Goal: Information Seeking & Learning: Check status

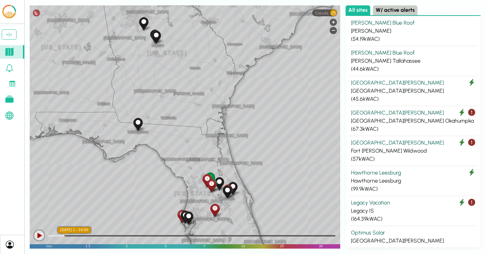
scroll to position [193, 0]
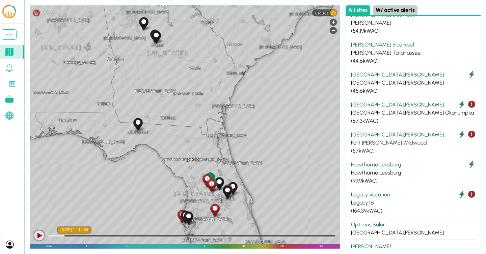
click at [414, 148] on div "( 57 kWAC)" at bounding box center [413, 151] width 124 height 8
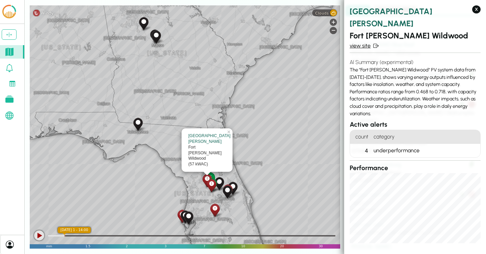
click at [360, 42] on link "view site" at bounding box center [414, 46] width 131 height 8
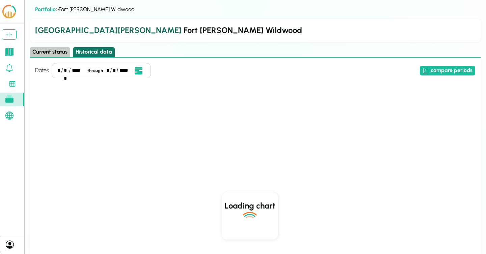
click at [100, 51] on button "Historical data" at bounding box center [94, 52] width 42 height 10
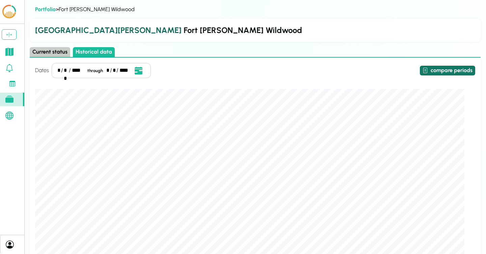
click at [453, 73] on button "compare periods" at bounding box center [447, 71] width 55 height 10
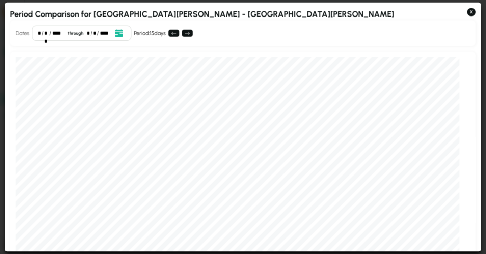
click at [38, 32] on div "*" at bounding box center [39, 33] width 3 height 8
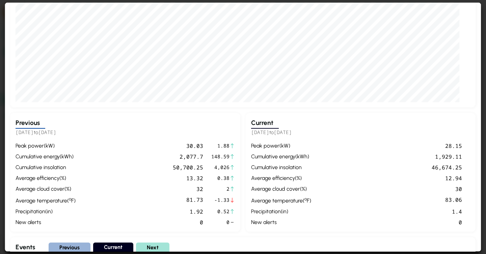
scroll to position [148, 0]
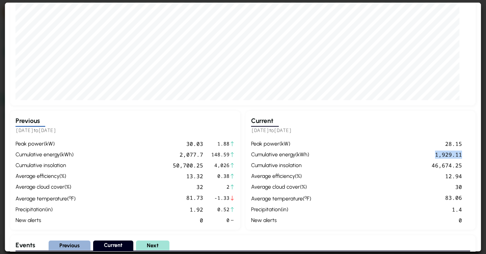
drag, startPoint x: 434, startPoint y: 154, endPoint x: 468, endPoint y: 154, distance: 34.1
click at [468, 154] on div "peak power ( kW ) 28.15 cumulative energy ( kWh ) 1,929.11 cumulative insolatio…" at bounding box center [360, 182] width 219 height 85
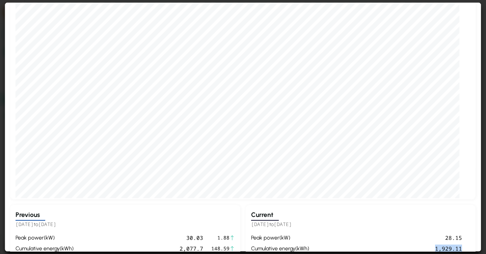
scroll to position [0, 0]
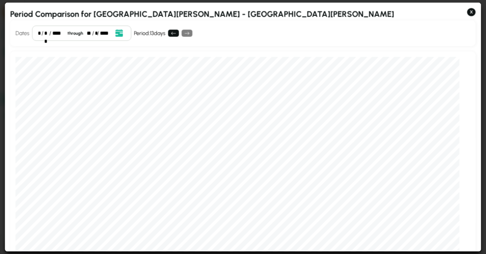
click at [92, 32] on div "/" at bounding box center [93, 33] width 2 height 8
click at [89, 32] on div "**" at bounding box center [89, 33] width 5 height 8
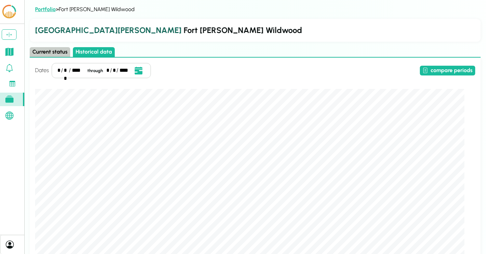
click at [42, 6] on link "Portfolio" at bounding box center [45, 9] width 21 height 6
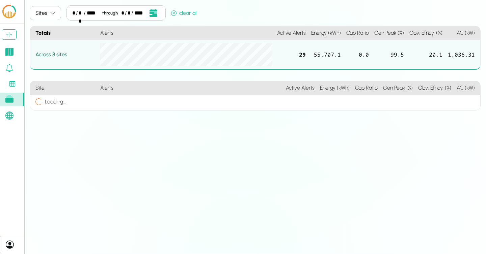
click at [6, 53] on icon at bounding box center [9, 52] width 8 height 8
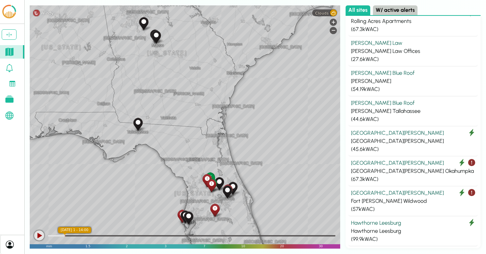
scroll to position [139, 0]
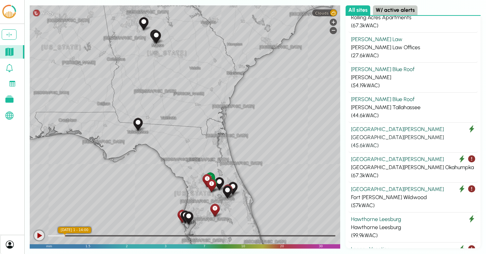
click at [380, 137] on div "Fort Knox Duck Lake" at bounding box center [413, 138] width 124 height 8
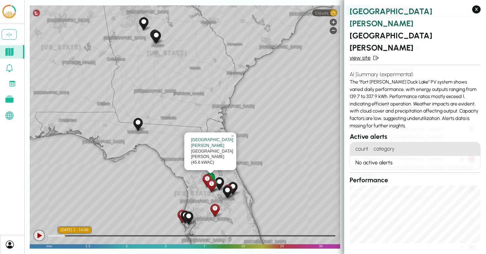
click at [354, 54] on link "view site" at bounding box center [414, 58] width 131 height 8
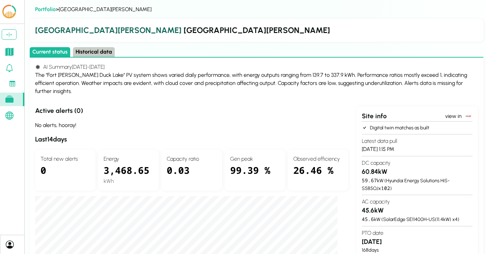
click at [98, 51] on button "Historical data" at bounding box center [94, 52] width 42 height 10
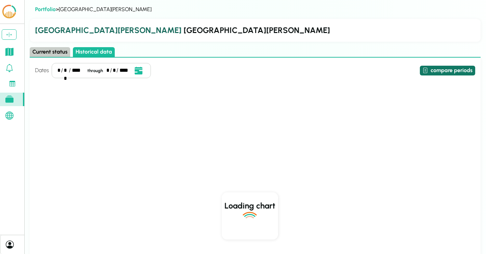
click at [434, 75] on button "compare periods" at bounding box center [447, 71] width 55 height 10
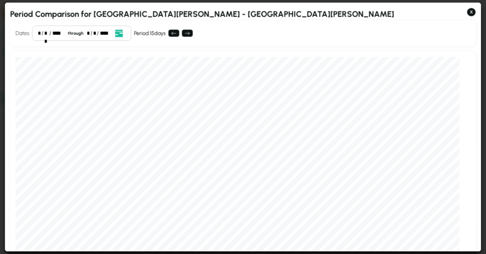
click at [39, 34] on div "*" at bounding box center [39, 33] width 3 height 8
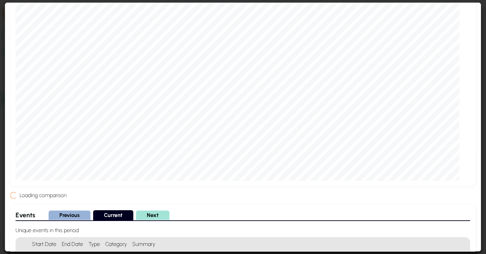
scroll to position [108, 0]
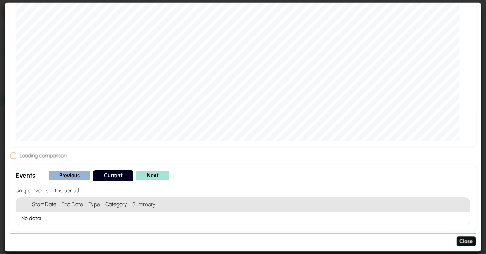
click at [275, 159] on div "Loading comparison" at bounding box center [242, 156] width 465 height 8
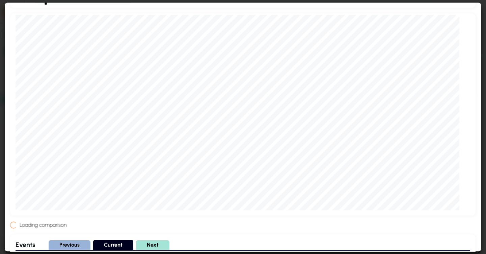
scroll to position [0, 0]
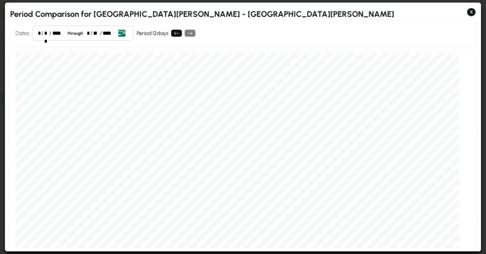
click at [123, 32] on icon "Open date picker" at bounding box center [121, 32] width 7 height 7
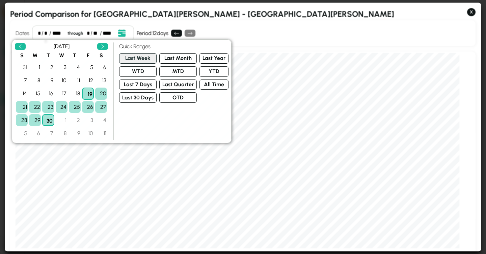
click at [138, 61] on button "Last Week" at bounding box center [137, 58] width 37 height 10
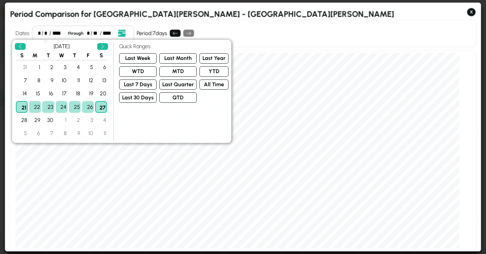
click at [42, 32] on div "/" at bounding box center [42, 33] width 2 height 8
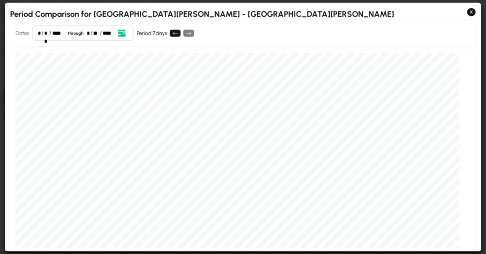
click at [45, 33] on div "**" at bounding box center [47, 33] width 4 height 8
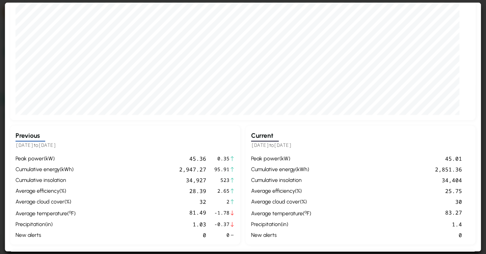
scroll to position [157, 0]
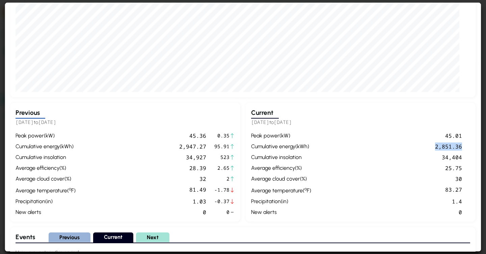
drag, startPoint x: 460, startPoint y: 144, endPoint x: 430, endPoint y: 144, distance: 30.0
click at [430, 144] on div "peak power ( kW ) 45.01 cumulative energy ( kWh ) 2,851.36 cumulative insolatio…" at bounding box center [360, 174] width 219 height 85
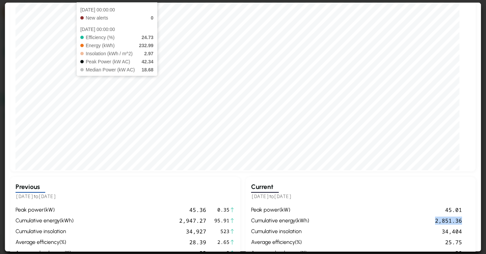
scroll to position [0, 0]
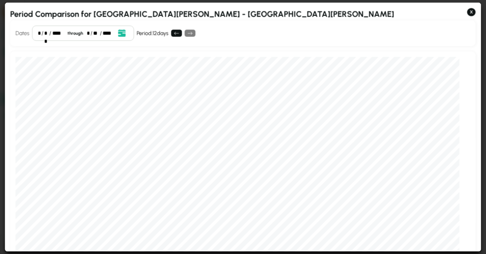
click at [47, 35] on div "**" at bounding box center [47, 33] width 4 height 8
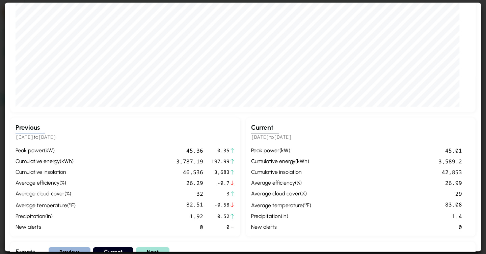
scroll to position [152, 0]
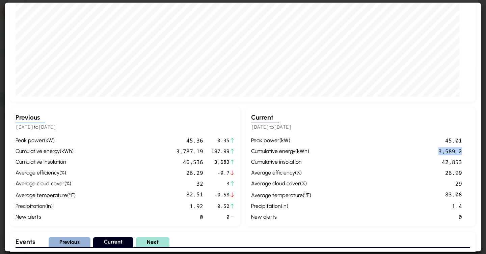
drag, startPoint x: 464, startPoint y: 148, endPoint x: 430, endPoint y: 148, distance: 34.1
click at [430, 148] on div "peak power ( kW ) 45.01 cumulative energy ( kWh ) 3,589.2 cumulative insolation…" at bounding box center [360, 178] width 219 height 85
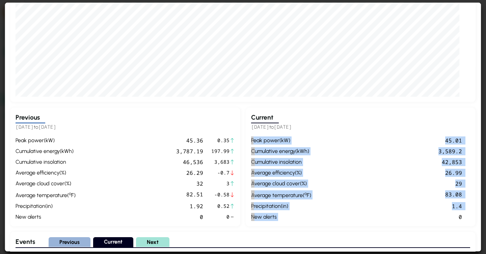
drag, startPoint x: 443, startPoint y: 215, endPoint x: 243, endPoint y: 143, distance: 212.4
click at [243, 143] on div "Previous 2025-09-01 to 2025-09-15 peak power ( kW ) 45.36 0.35 cumulative energ…" at bounding box center [242, 167] width 465 height 119
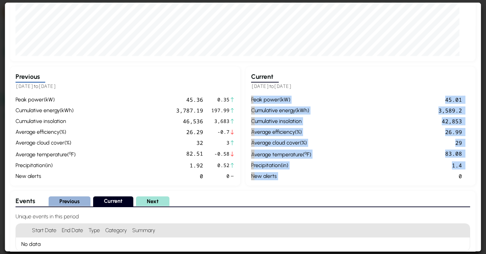
scroll to position [191, 0]
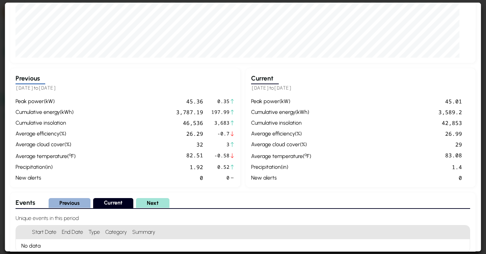
click at [468, 181] on div "peak power ( kW ) 45.01 cumulative energy ( kWh ) 3,589.2 cumulative insolation…" at bounding box center [360, 139] width 219 height 85
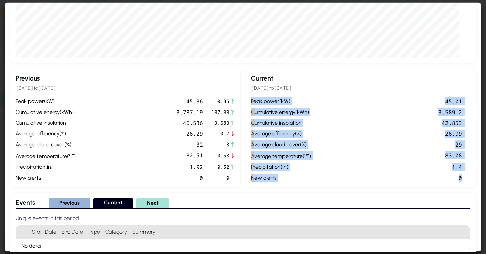
drag, startPoint x: 466, startPoint y: 178, endPoint x: 248, endPoint y: 100, distance: 231.9
click at [248, 100] on div "Current 2025-09-16 to 2025-09-30 peak power ( kW ) 45.01 cumulative energy ( kW…" at bounding box center [361, 127] width 230 height 119
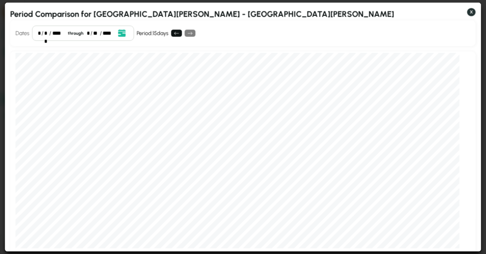
click at [475, 13] on button "X" at bounding box center [471, 12] width 8 height 8
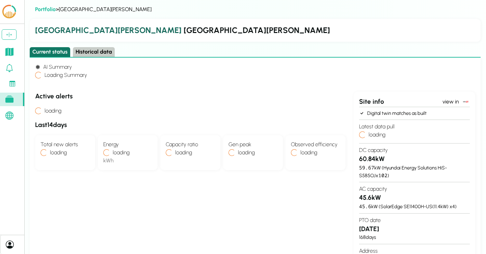
click at [48, 51] on button "Current status" at bounding box center [50, 52] width 40 height 10
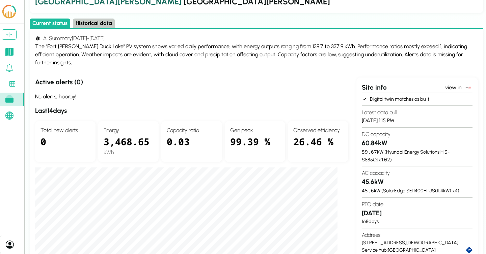
scroll to position [30, 0]
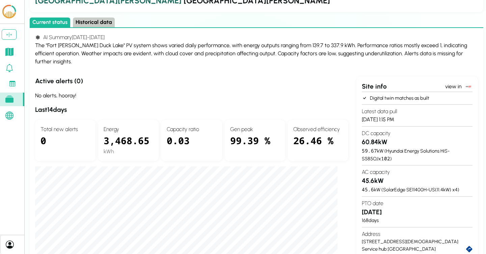
click at [91, 23] on button "Historical data" at bounding box center [94, 23] width 42 height 10
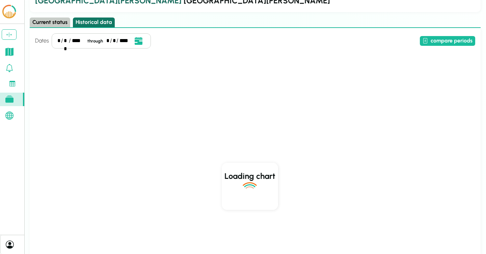
scroll to position [0, 0]
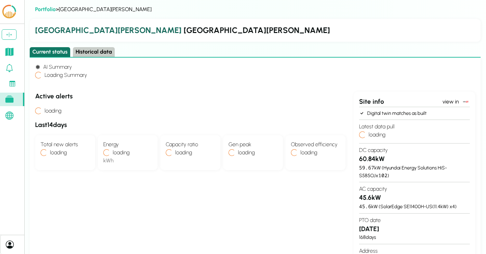
click at [43, 52] on button "Current status" at bounding box center [50, 52] width 40 height 10
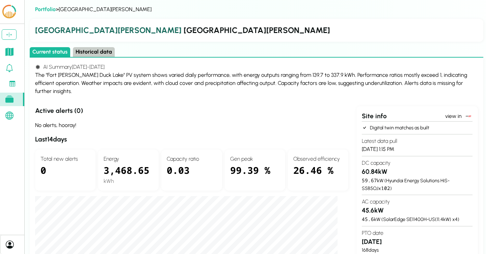
click at [92, 52] on button "Historical data" at bounding box center [94, 52] width 42 height 10
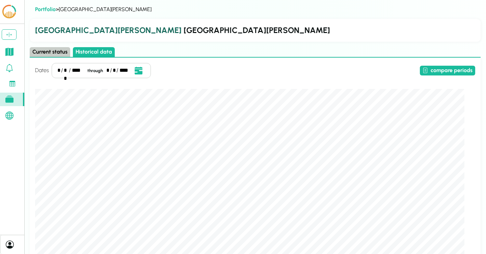
click at [43, 55] on button "Current status" at bounding box center [50, 52] width 40 height 10
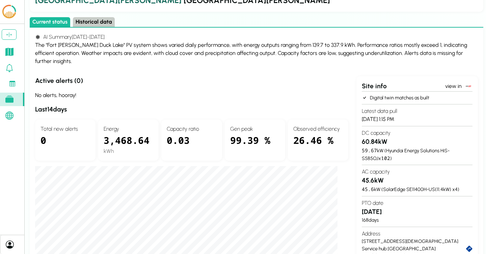
scroll to position [34, 0]
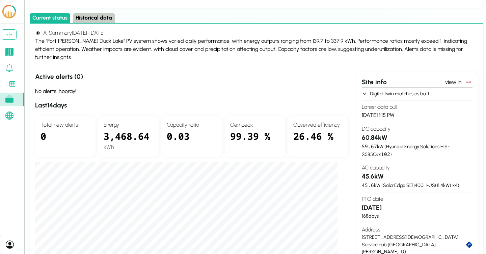
click at [50, 101] on h3 "Last 14 days" at bounding box center [191, 106] width 313 height 10
click at [86, 20] on button "Historical data" at bounding box center [94, 18] width 42 height 10
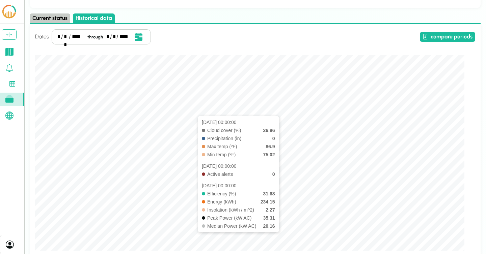
scroll to position [0, 0]
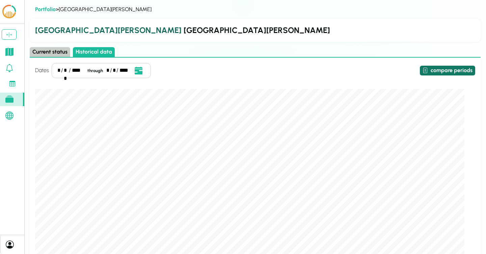
click at [454, 69] on button "compare periods" at bounding box center [447, 71] width 55 height 10
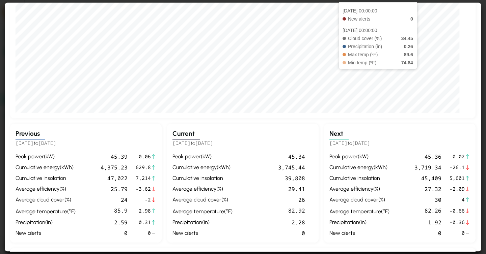
scroll to position [180, 0]
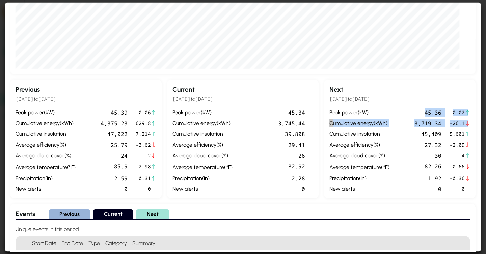
drag, startPoint x: 465, startPoint y: 122, endPoint x: 422, endPoint y: 111, distance: 43.8
click at [422, 111] on div "peak power ( kW ) 45.36 0.02 cumulative energy ( kWh ) 3,719.34 -26.1 cumulativ…" at bounding box center [400, 150] width 141 height 85
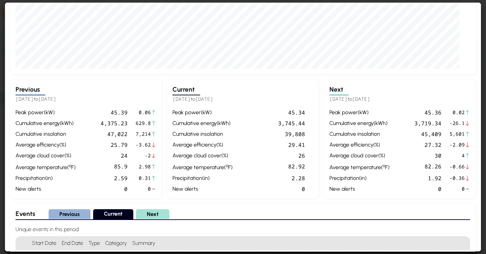
click at [420, 125] on div "3,719.34" at bounding box center [416, 123] width 49 height 8
click at [423, 136] on div "45,409" at bounding box center [416, 134] width 49 height 8
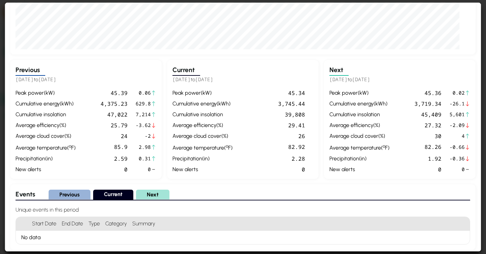
scroll to position [201, 0]
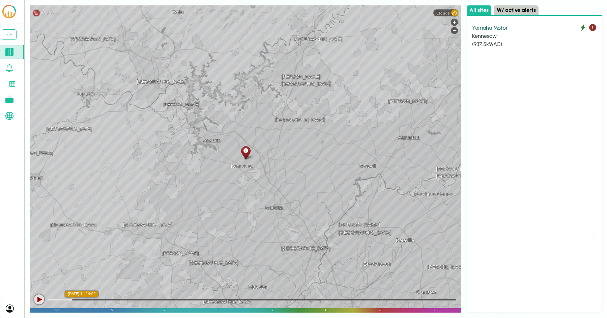
click at [512, 34] on div "Kennesaw" at bounding box center [534, 36] width 124 height 8
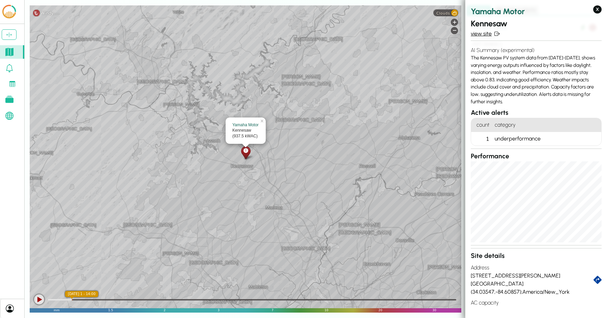
click at [478, 35] on link "view site" at bounding box center [536, 34] width 131 height 8
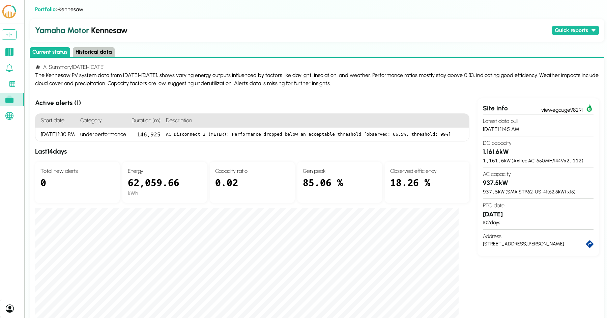
click at [83, 45] on div "Yamaha Motor Kennesaw Quick reports Daily production - last 30 days Executive r…" at bounding box center [317, 289] width 575 height 540
click at [83, 52] on button "Historical data" at bounding box center [94, 52] width 42 height 10
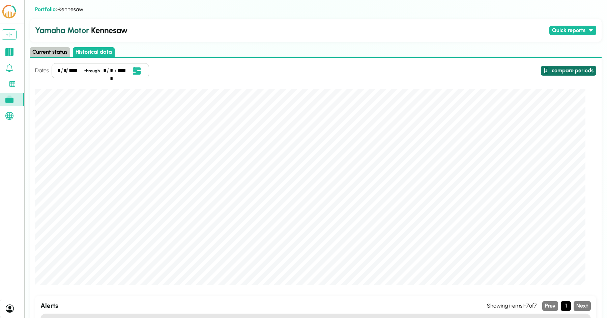
click at [575, 70] on button "compare periods" at bounding box center [568, 71] width 55 height 10
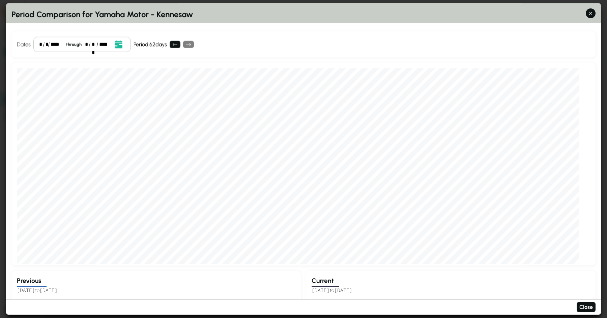
scroll to position [4, 0]
click at [39, 44] on div "*" at bounding box center [40, 44] width 3 height 8
click at [319, 41] on div "Dates * / * / **** through * / ** / **** Event Date, [DATE] [DATE] S M T W T F …" at bounding box center [303, 44] width 584 height 26
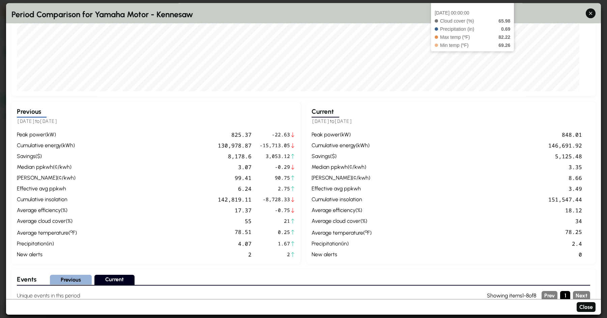
scroll to position [172, 0]
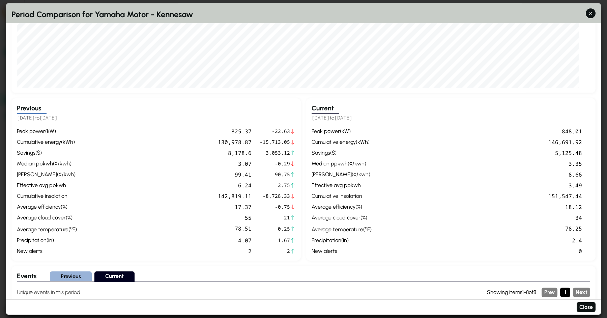
click at [429, 160] on div "3.35" at bounding box center [478, 164] width 208 height 8
click at [548, 141] on div "146,691.92" at bounding box center [478, 142] width 208 height 8
